Goal: Understand process/instructions

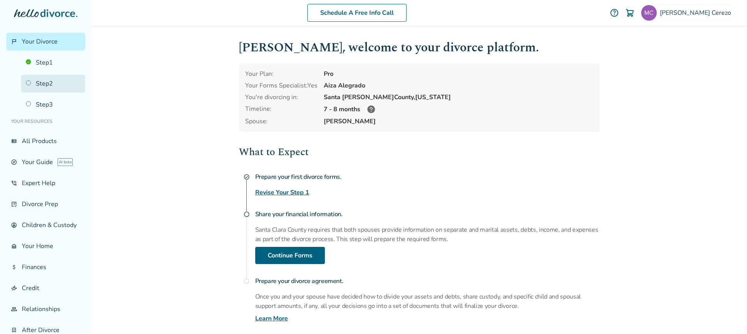
click at [44, 83] on link "Step 2" at bounding box center [53, 84] width 64 height 18
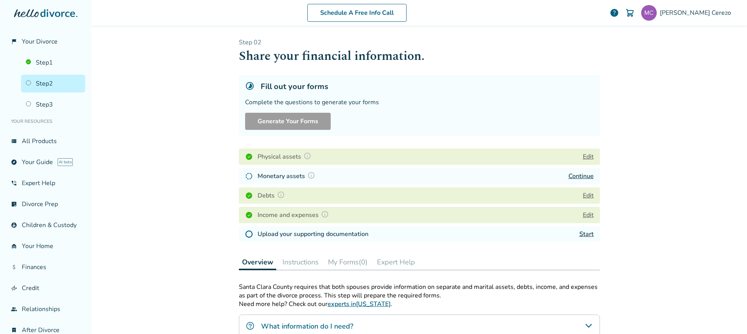
click at [585, 174] on link "Continue" at bounding box center [580, 176] width 25 height 9
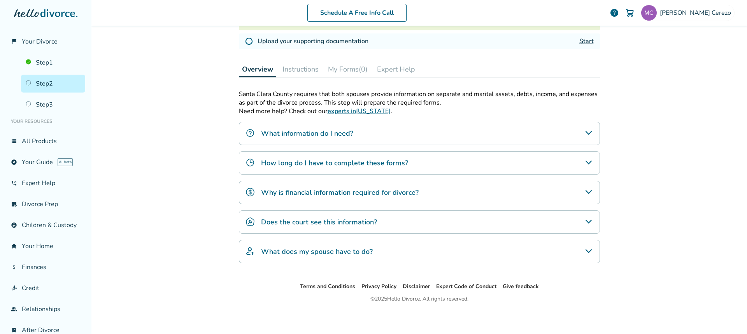
scroll to position [195, 0]
click at [352, 222] on h4 "Does the court see this information?" at bounding box center [319, 221] width 116 height 10
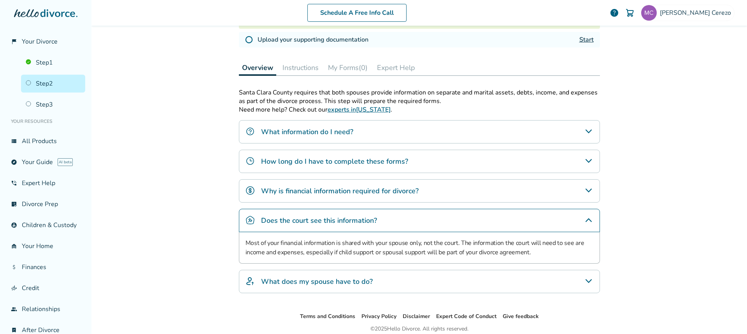
click at [586, 283] on icon "What does my spouse have to do?" at bounding box center [588, 281] width 9 height 9
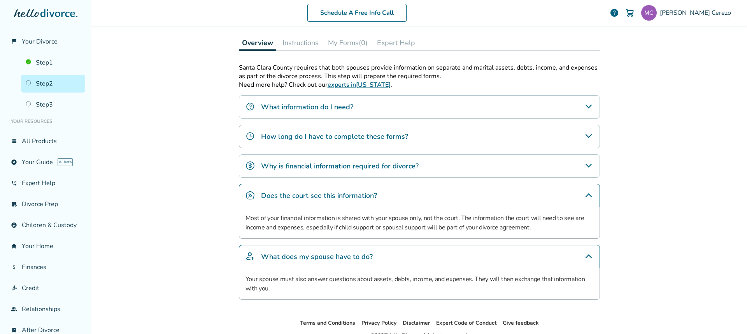
scroll to position [233, 0]
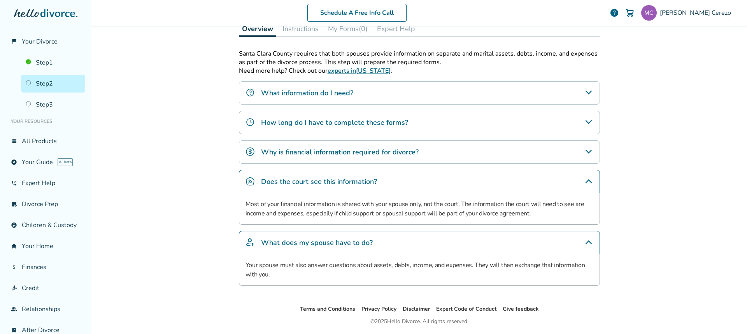
click at [352, 153] on h4 "Why is financial information required for divorce?" at bounding box center [340, 152] width 158 height 10
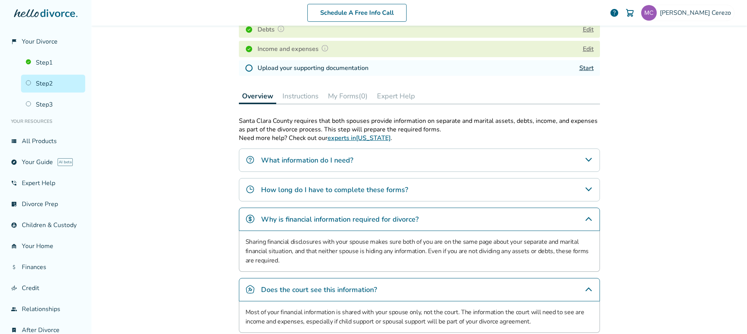
scroll to position [156, 0]
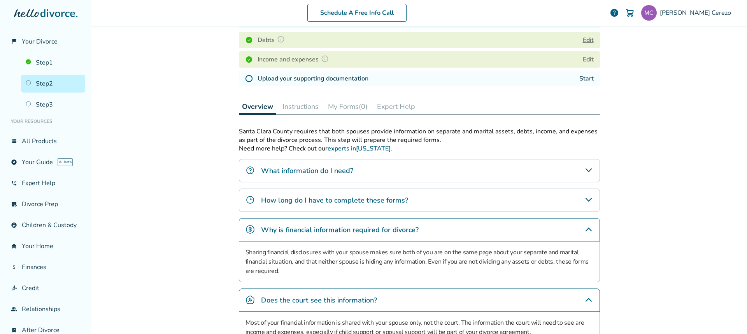
click at [380, 201] on h4 "How long do I have to complete these forms?" at bounding box center [334, 200] width 147 height 10
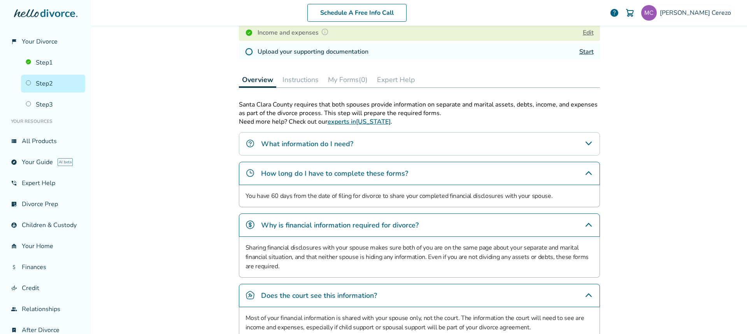
scroll to position [195, 0]
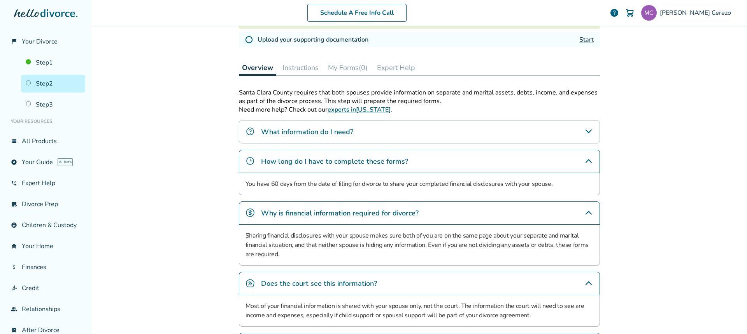
click at [350, 133] on div "What information do I need?" at bounding box center [419, 131] width 361 height 23
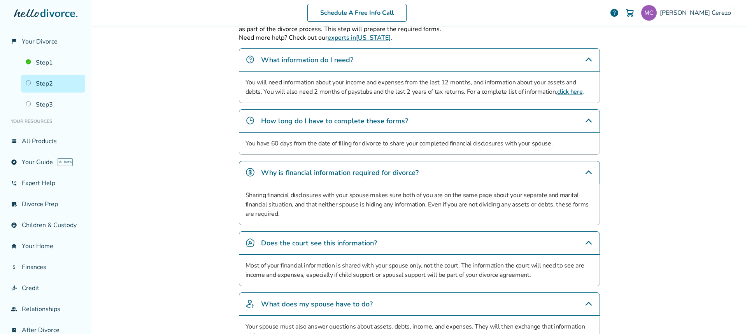
scroll to position [272, 0]
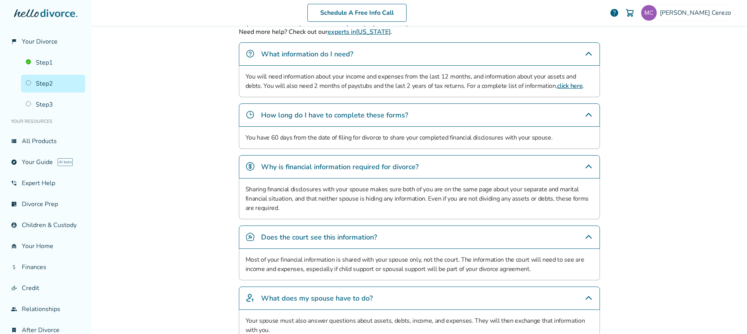
click at [557, 87] on link "click here" at bounding box center [569, 86] width 25 height 9
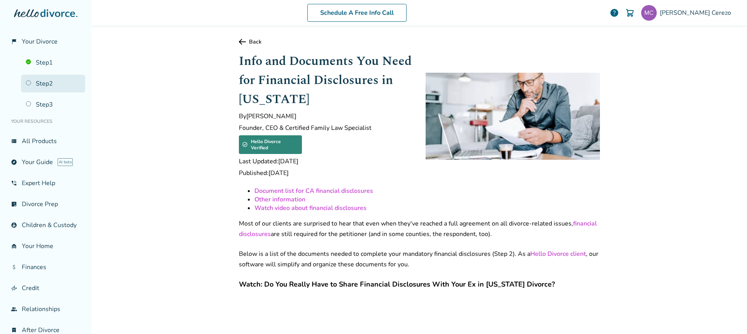
click at [49, 84] on link "Step 2" at bounding box center [53, 84] width 64 height 18
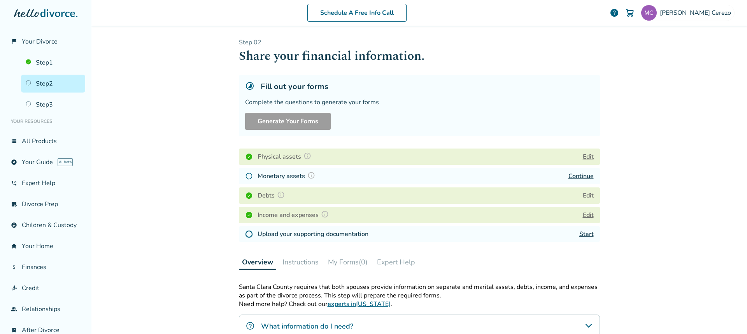
click at [582, 235] on link "Start" at bounding box center [586, 234] width 14 height 9
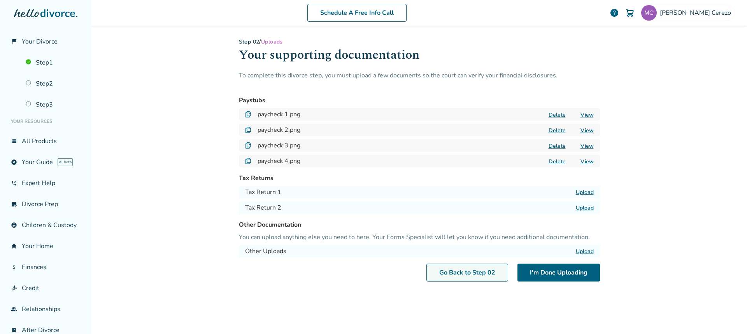
click at [466, 272] on link "Go Back to Step 0 2" at bounding box center [467, 273] width 82 height 18
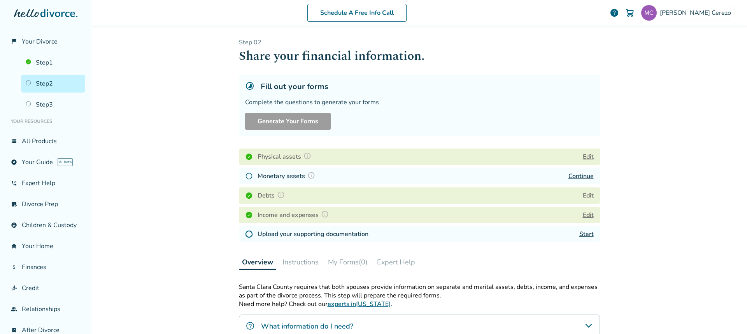
click at [584, 217] on button "Edit" at bounding box center [588, 215] width 11 height 9
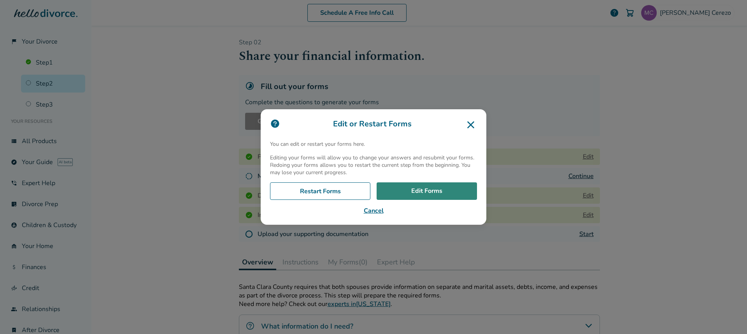
click at [400, 193] on link "Edit Forms" at bounding box center [427, 191] width 100 height 18
